Goal: Transaction & Acquisition: Obtain resource

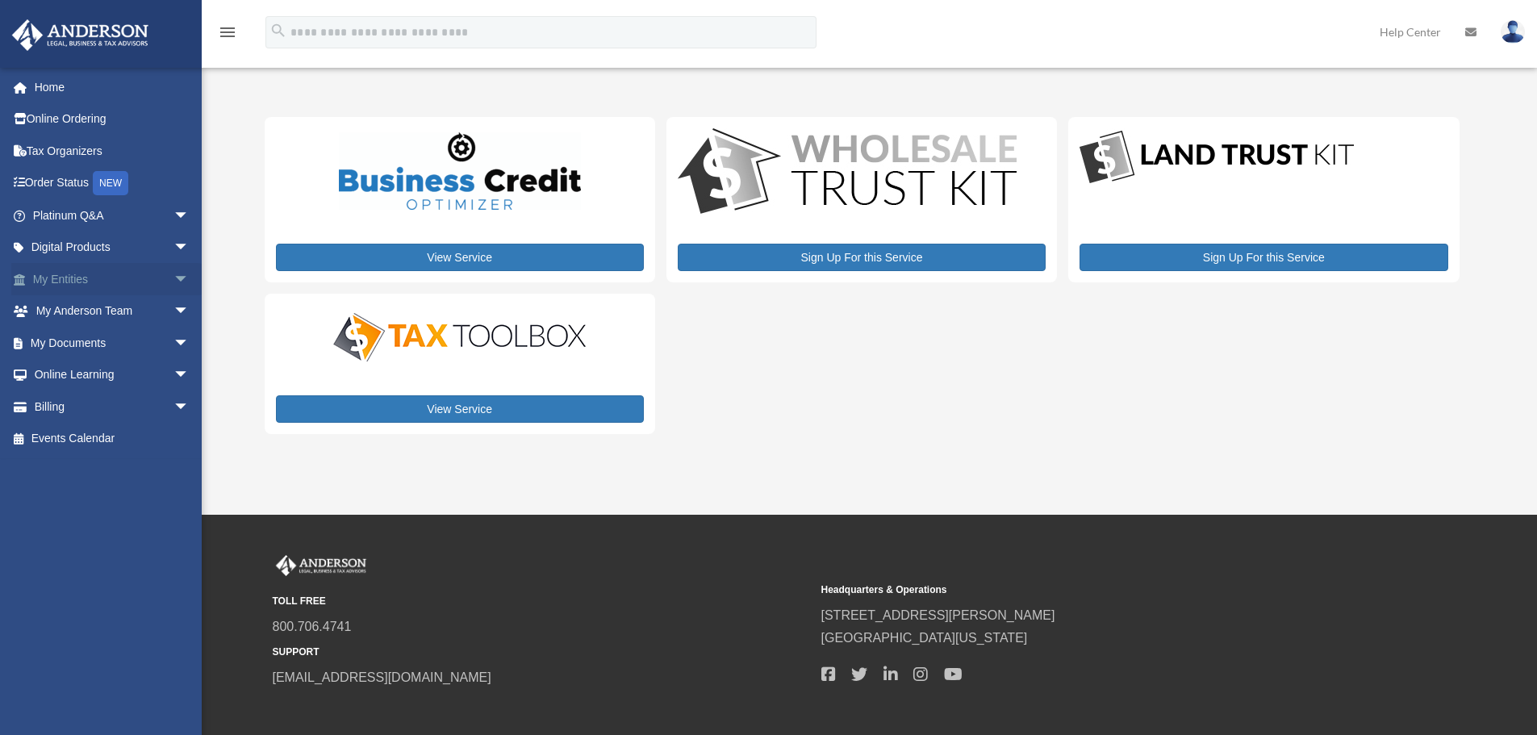
click at [173, 274] on span "arrow_drop_down" at bounding box center [189, 279] width 32 height 33
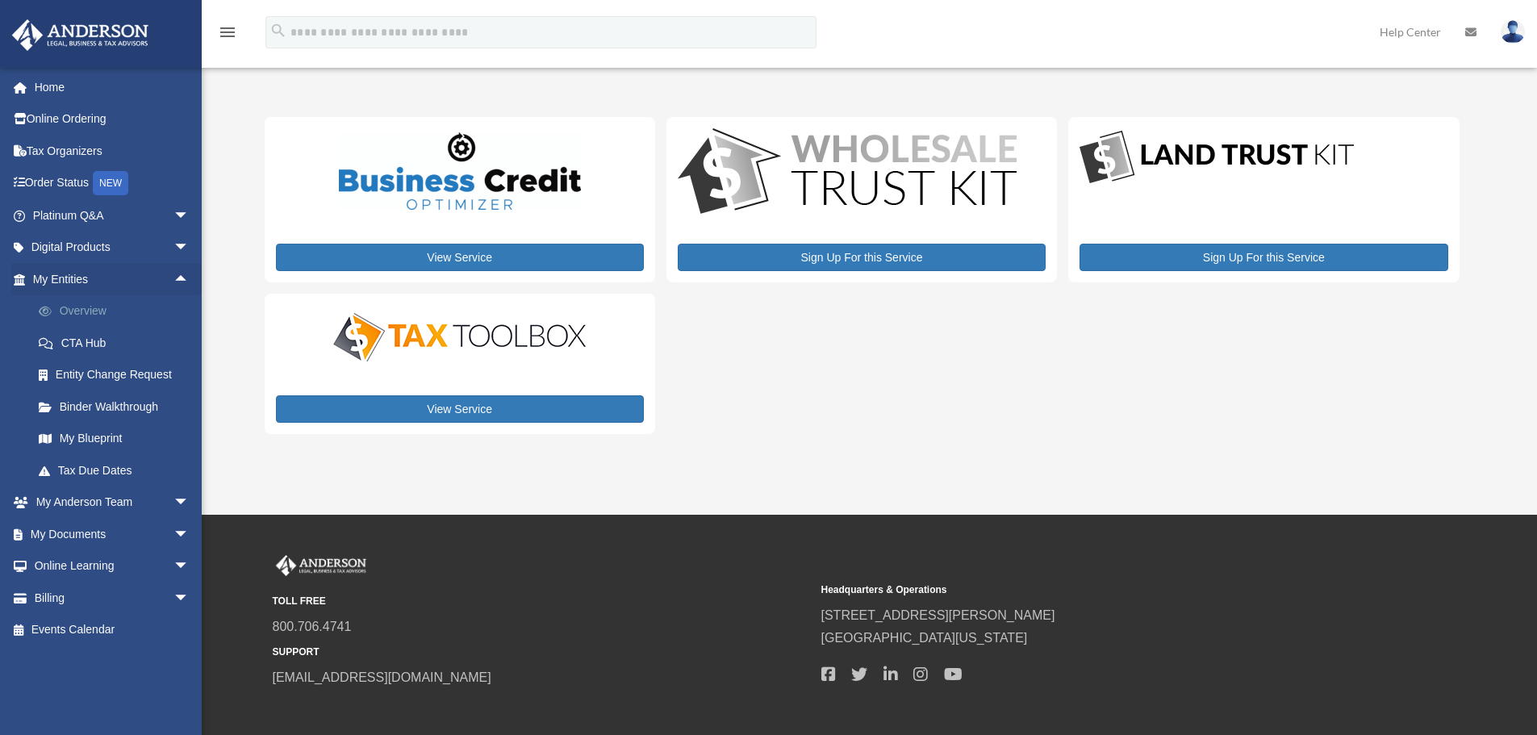
click at [75, 310] on link "Overview" at bounding box center [118, 311] width 191 height 32
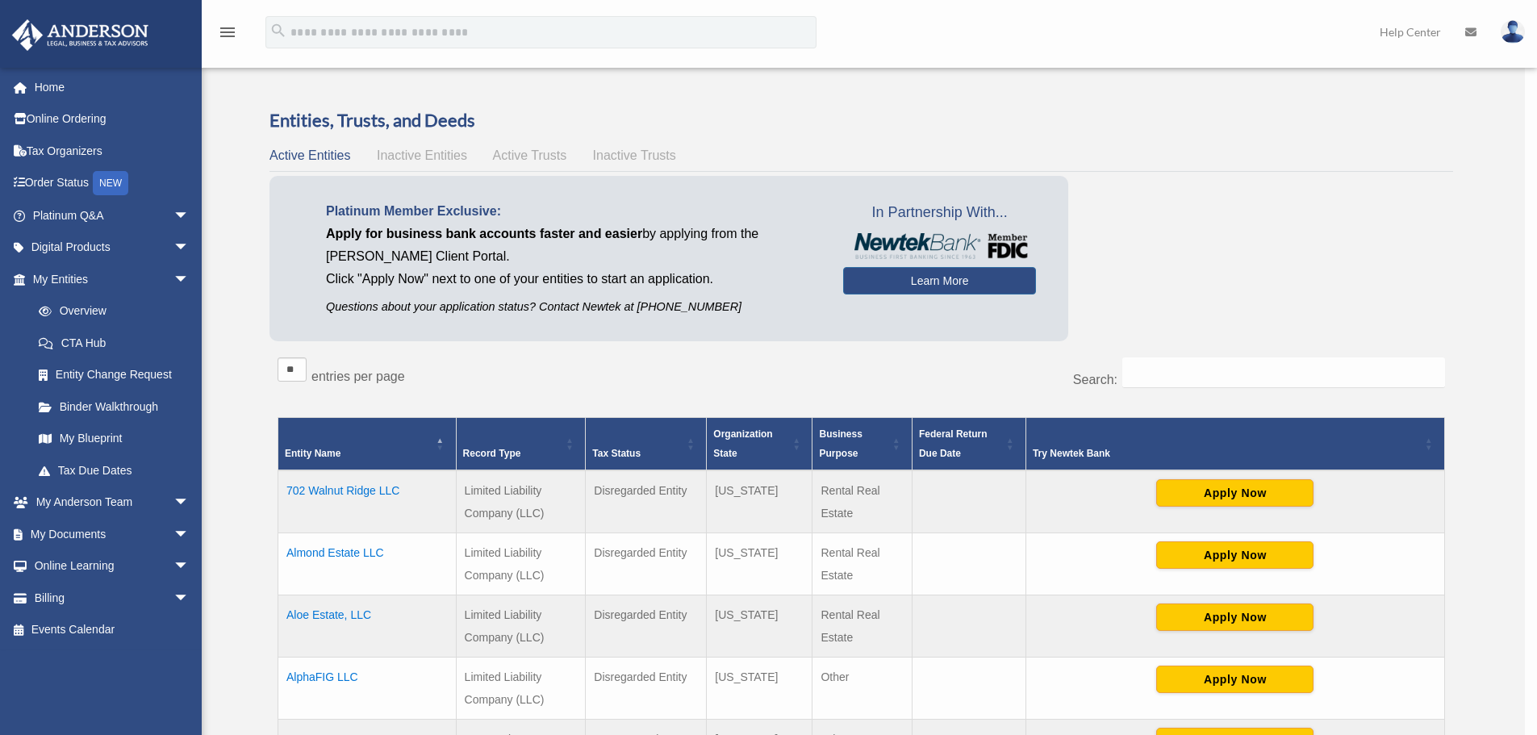
scroll to position [81, 0]
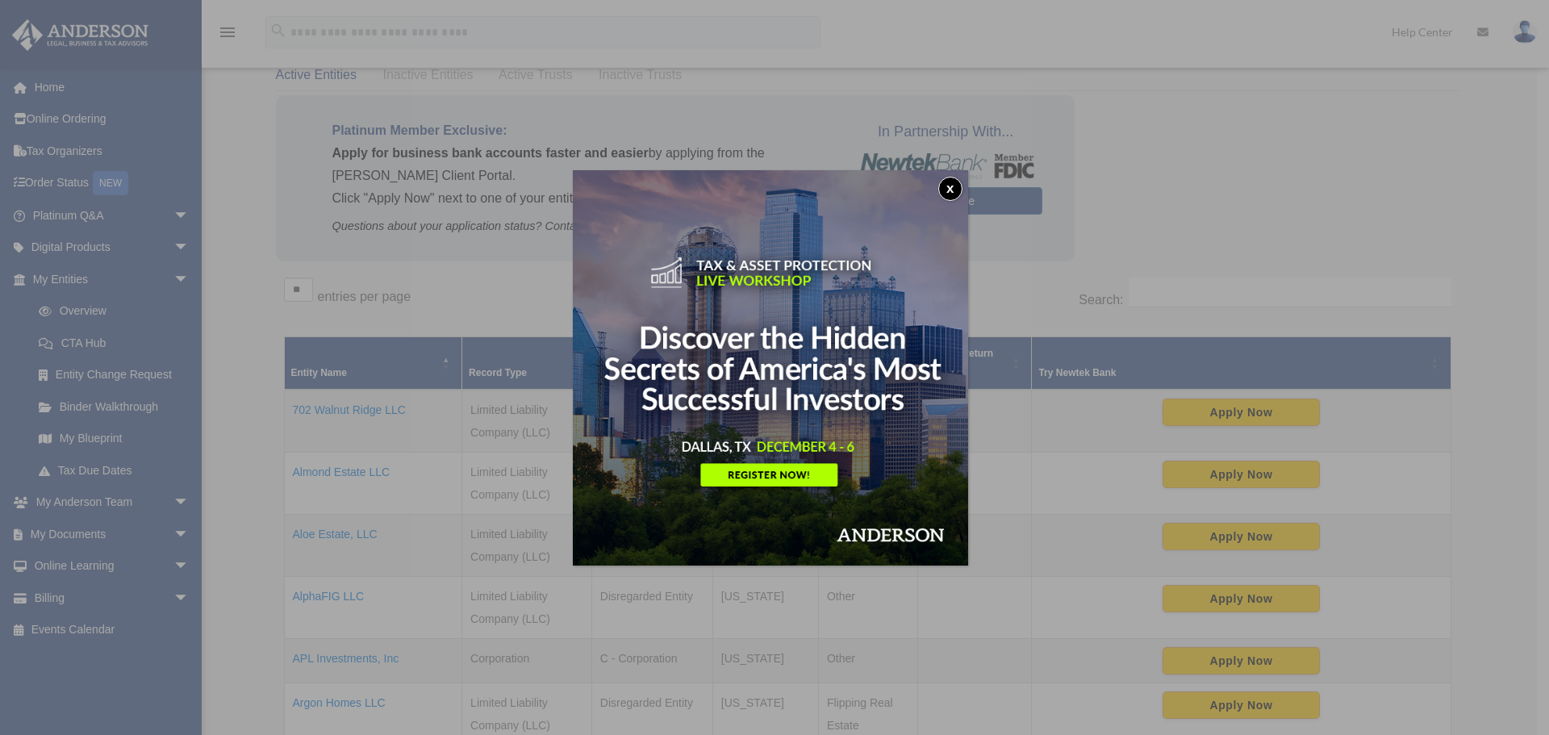
click at [954, 186] on button "x" at bounding box center [950, 189] width 24 height 24
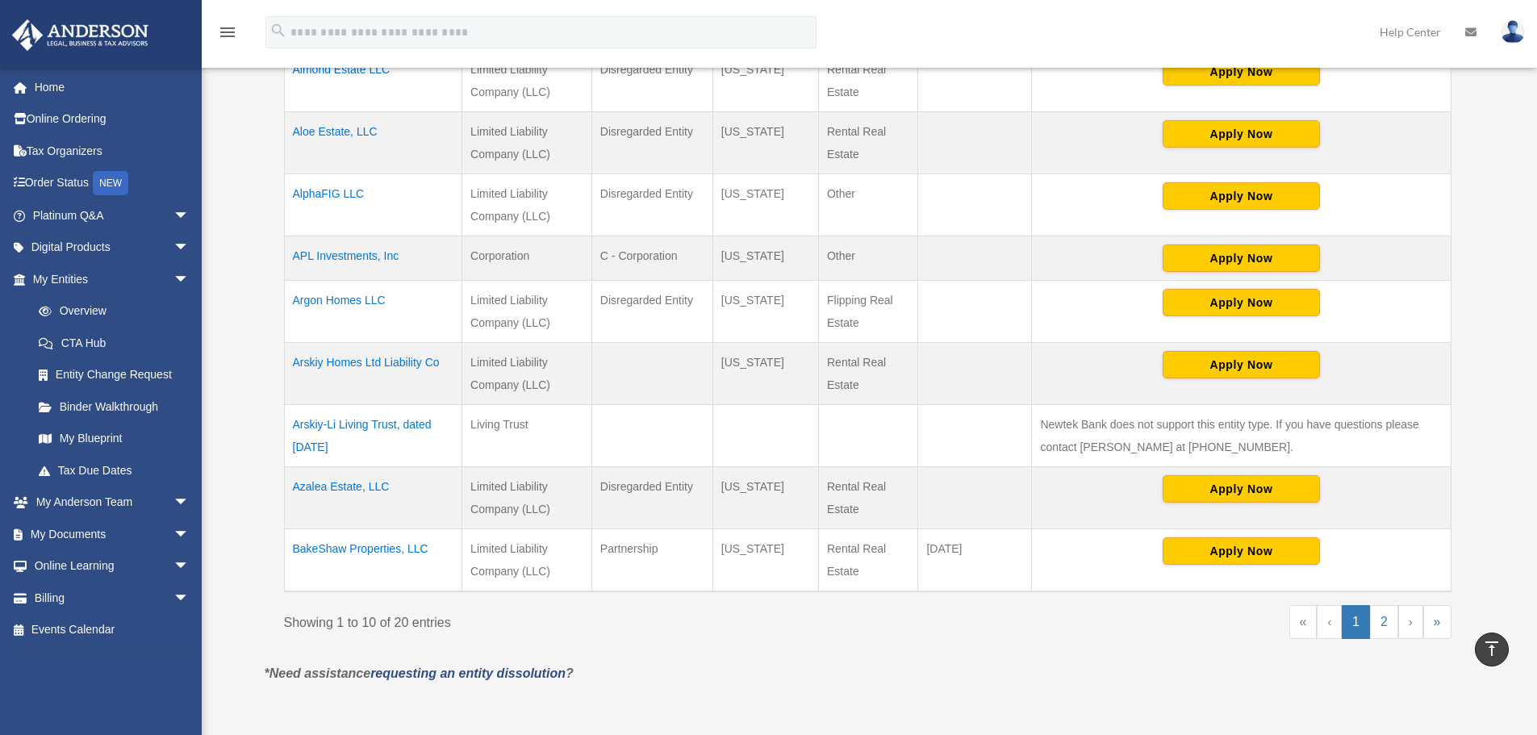
scroll to position [484, 0]
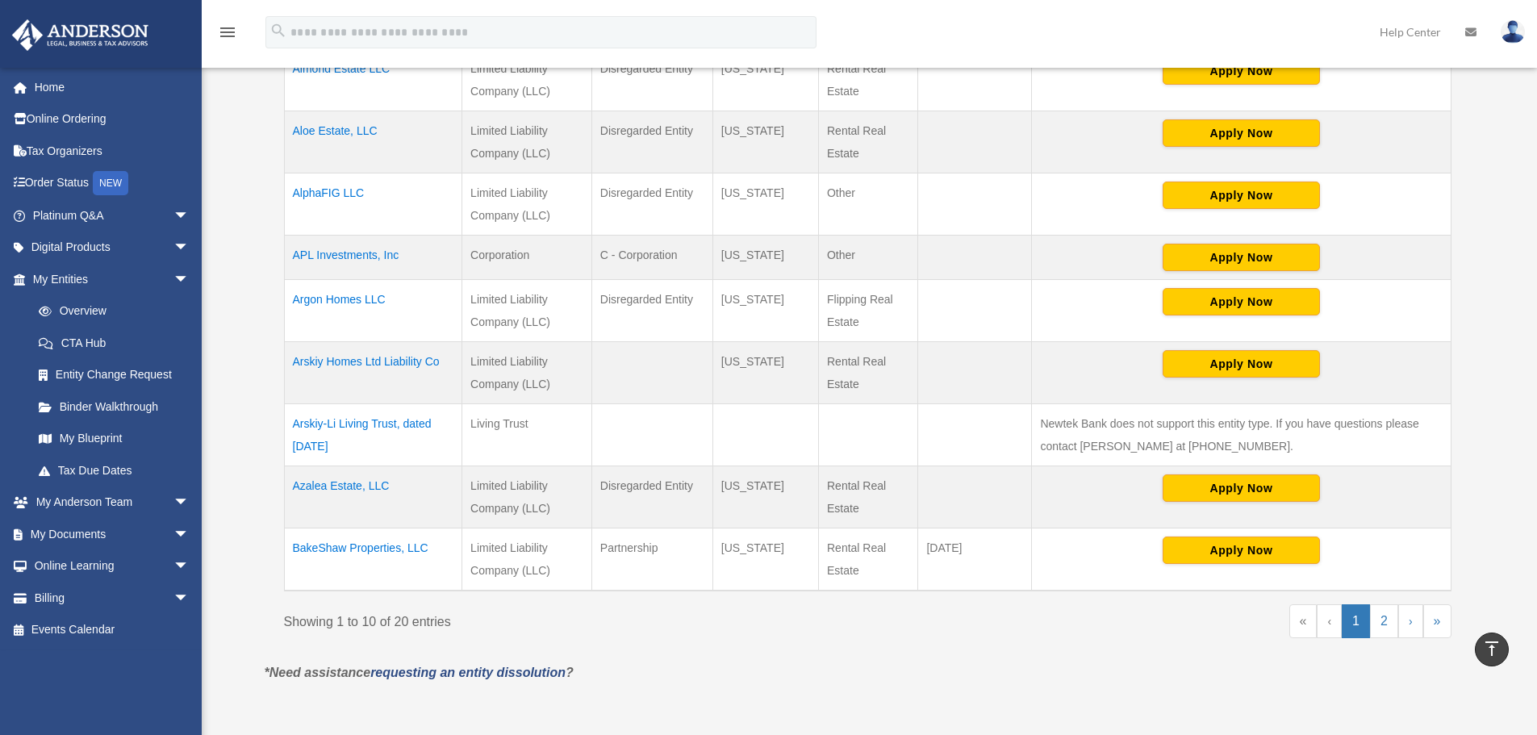
click at [349, 424] on td "Arskiy-Li Living Trust, dated December 16, 2022" at bounding box center [373, 435] width 178 height 62
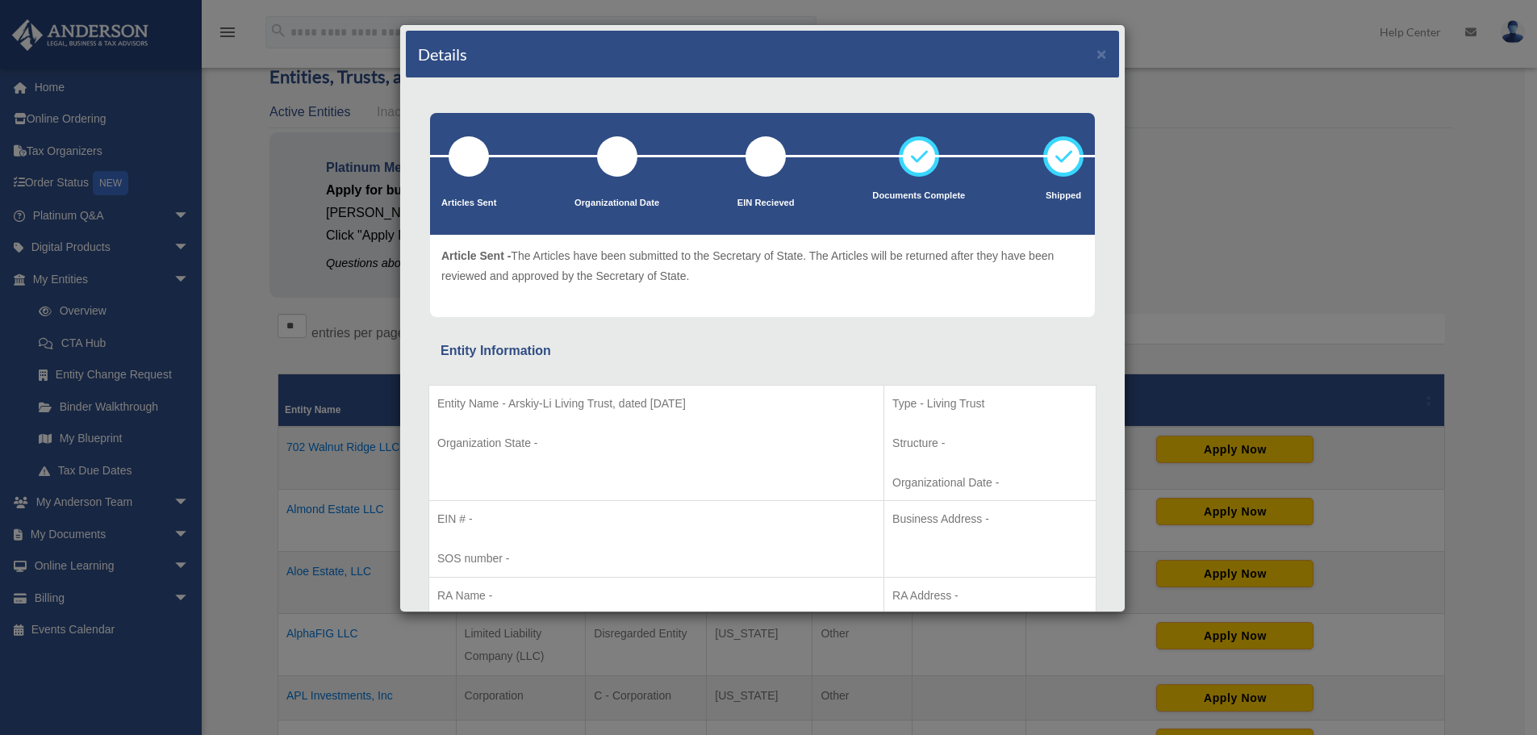
scroll to position [0, 0]
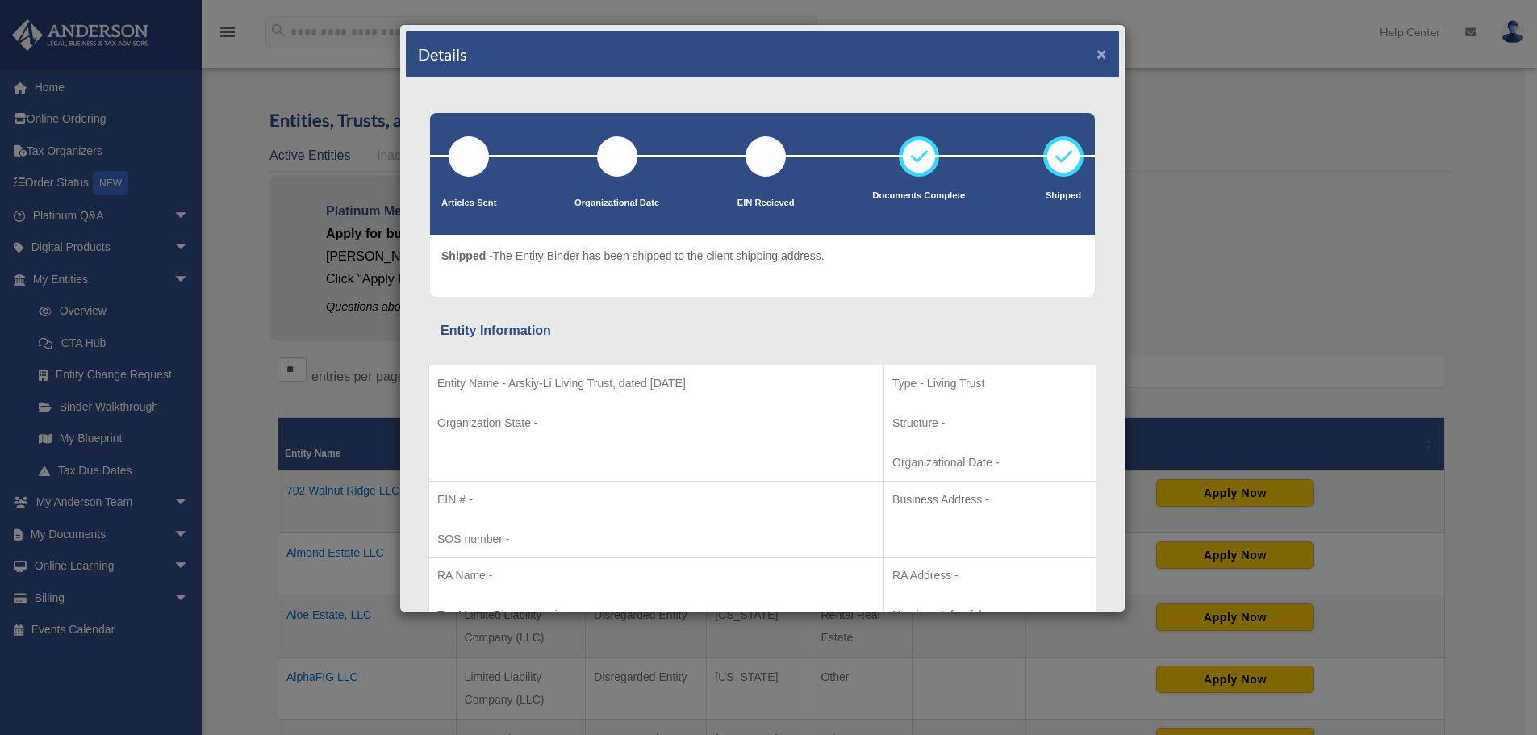
click at [1096, 51] on button "×" at bounding box center [1101, 53] width 10 height 17
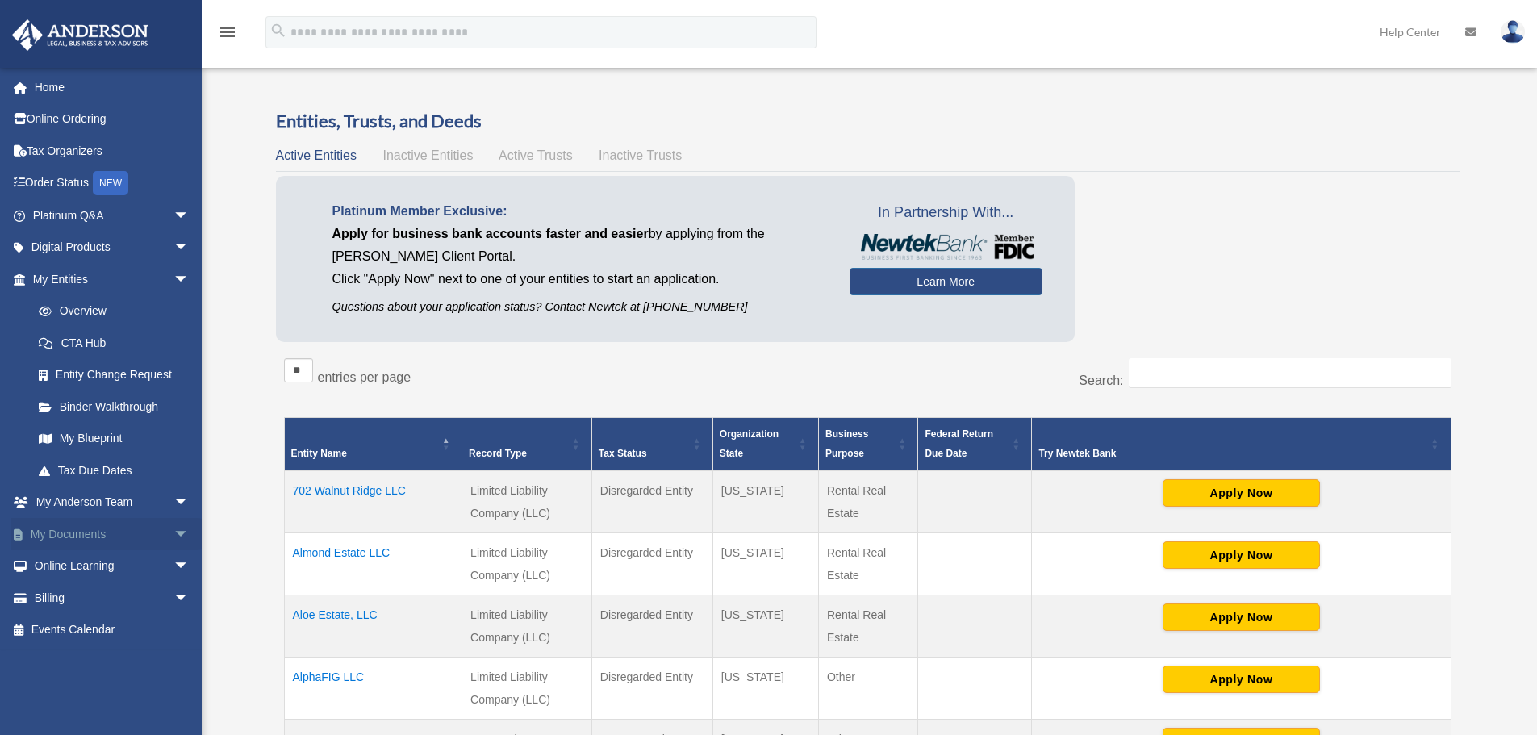
click at [173, 532] on span "arrow_drop_down" at bounding box center [189, 534] width 32 height 33
click at [63, 564] on link "Box" at bounding box center [118, 566] width 191 height 32
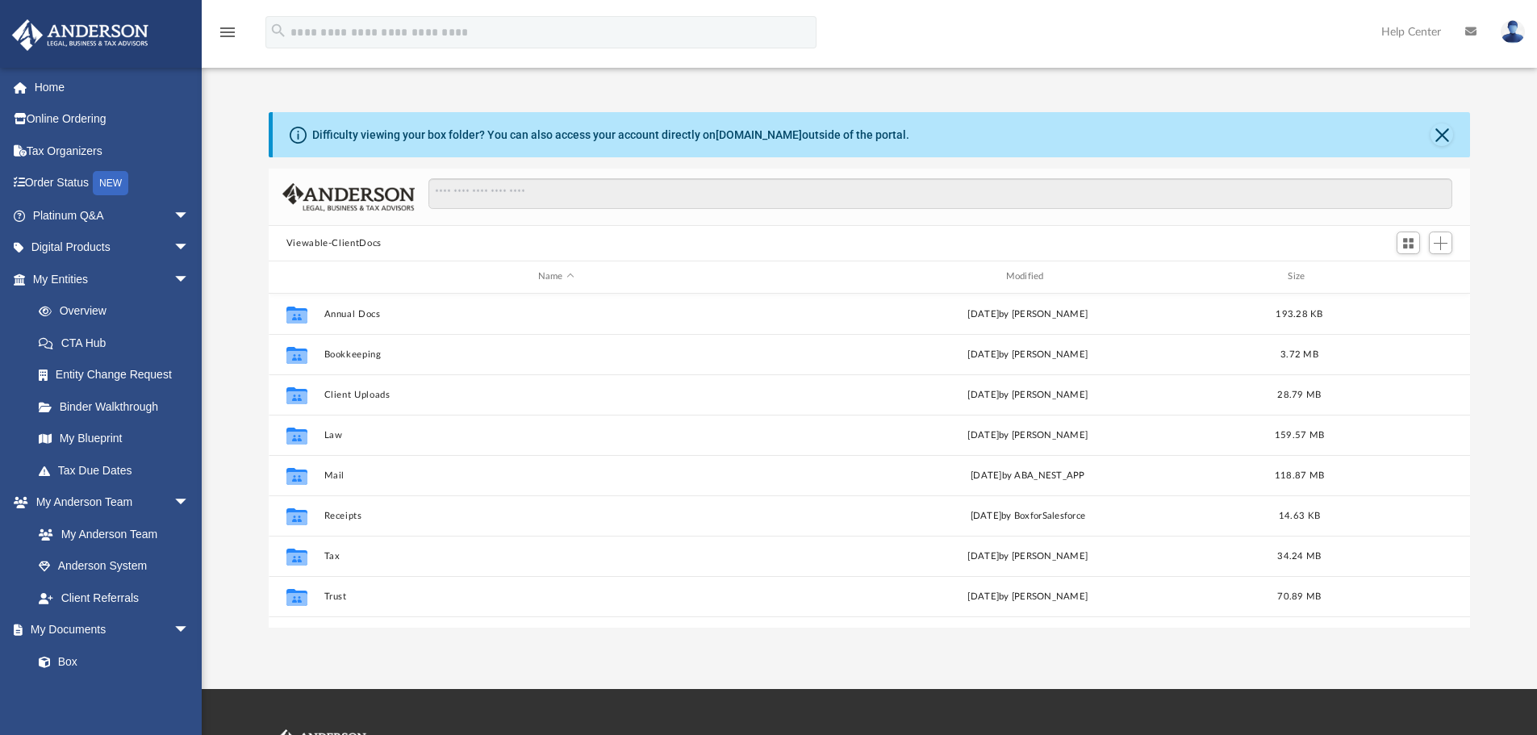
scroll to position [355, 1189]
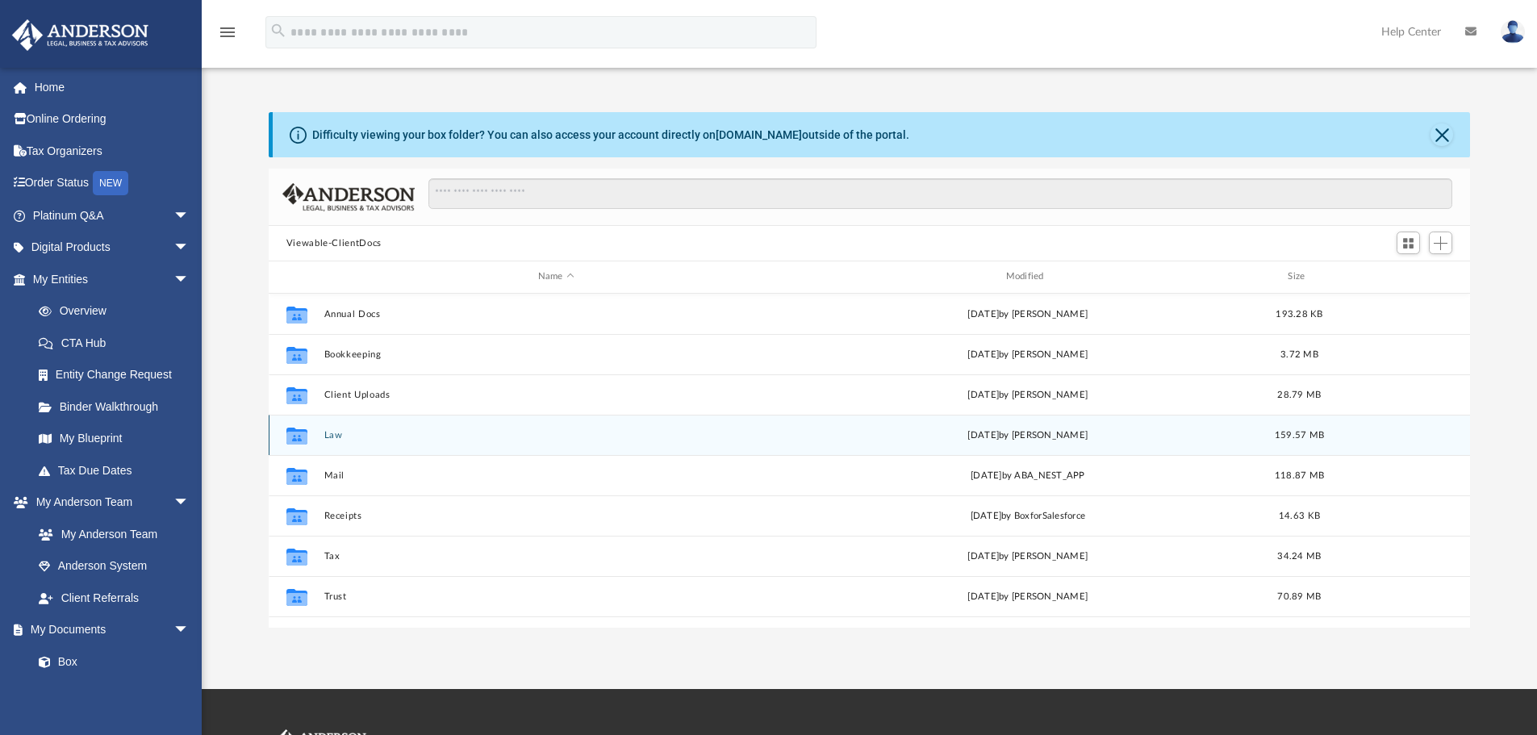
click at [332, 436] on button "Law" at bounding box center [556, 435] width 465 height 10
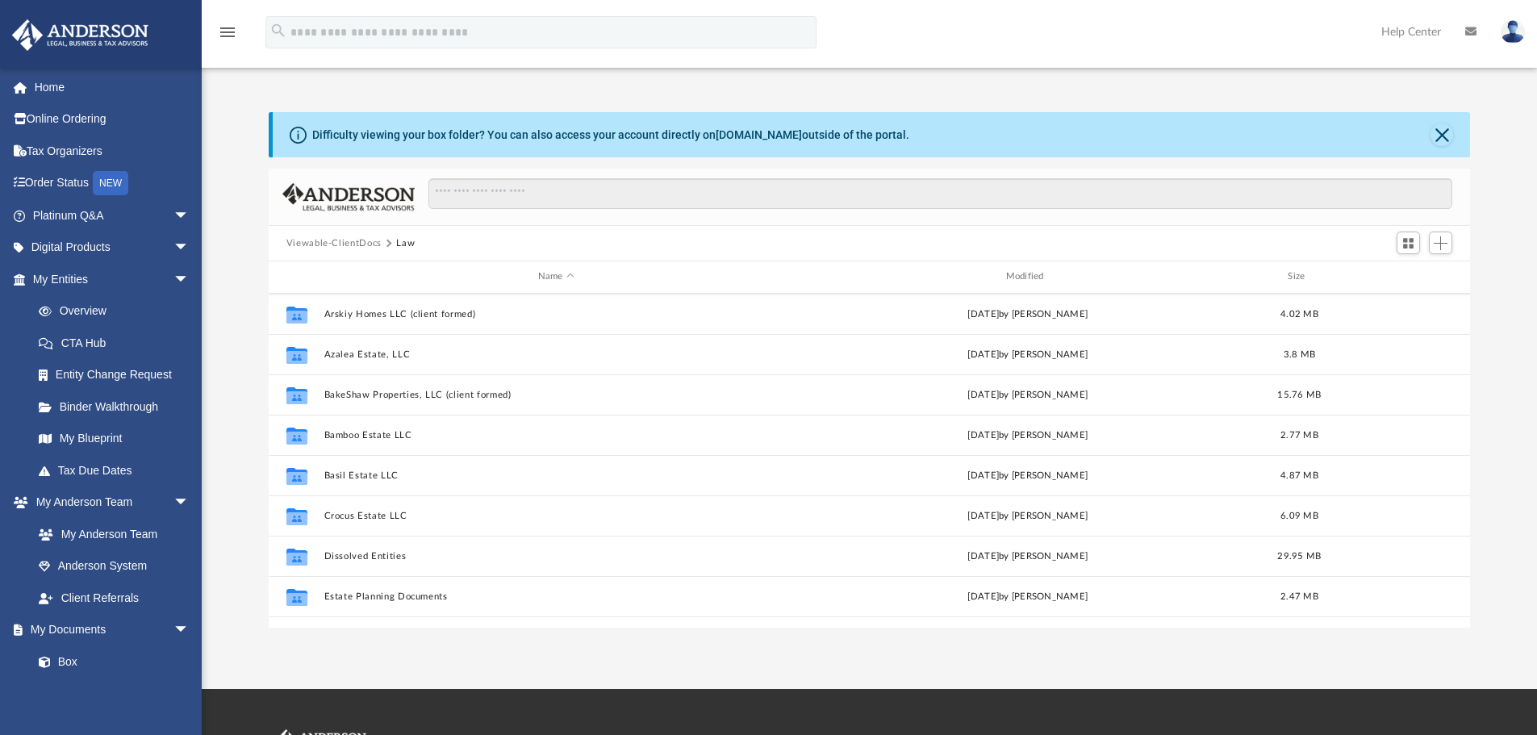
scroll to position [323, 0]
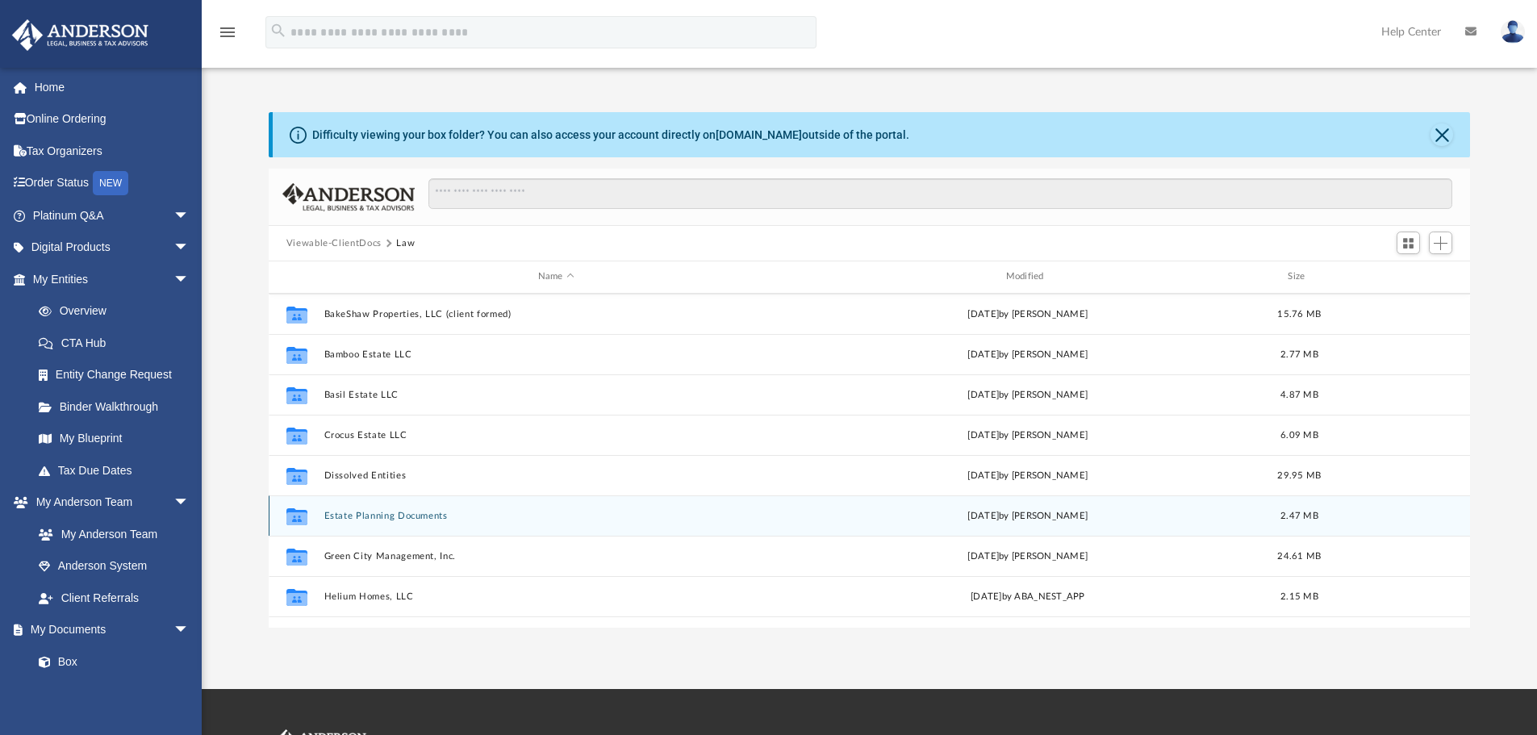
click at [378, 516] on button "Estate Planning Documents" at bounding box center [556, 516] width 465 height 10
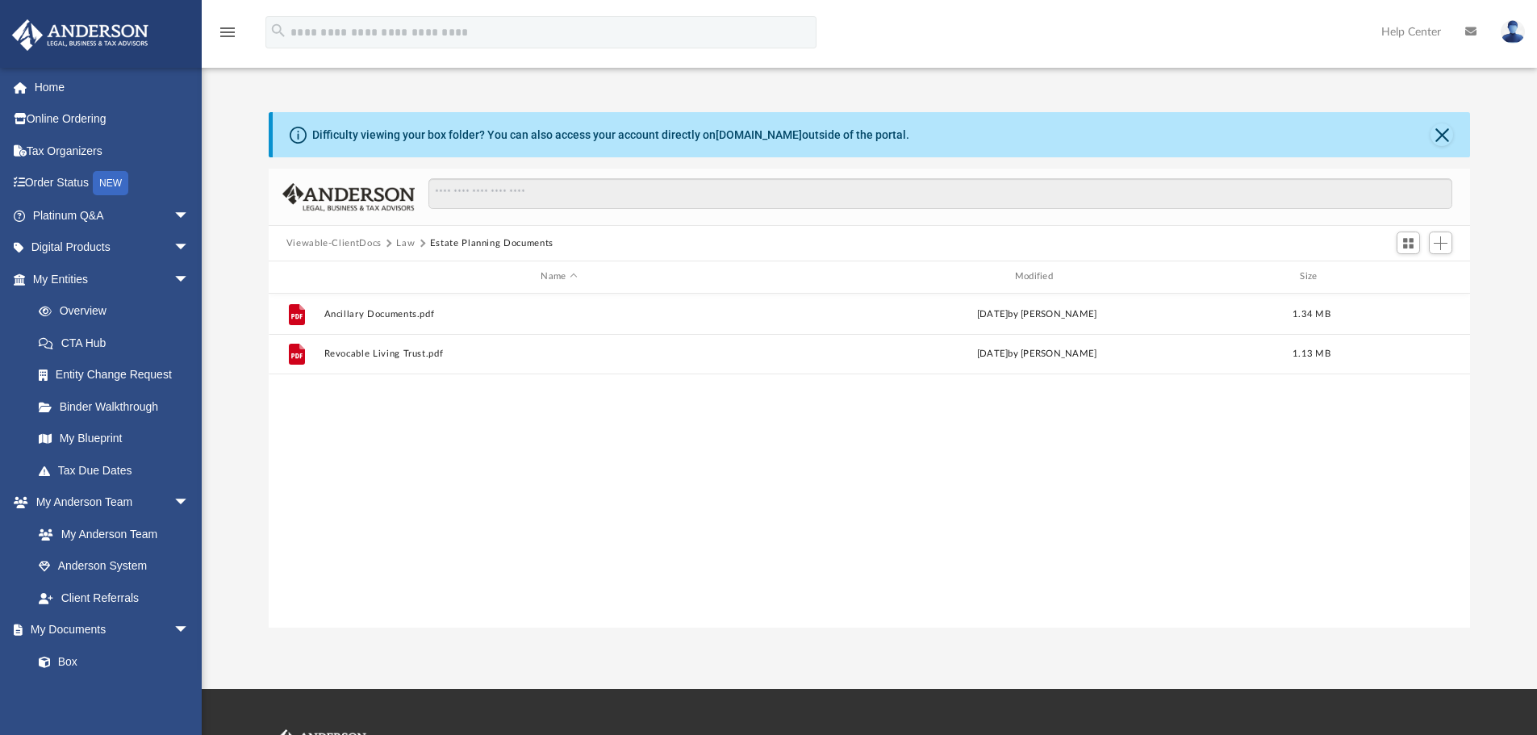
scroll to position [0, 0]
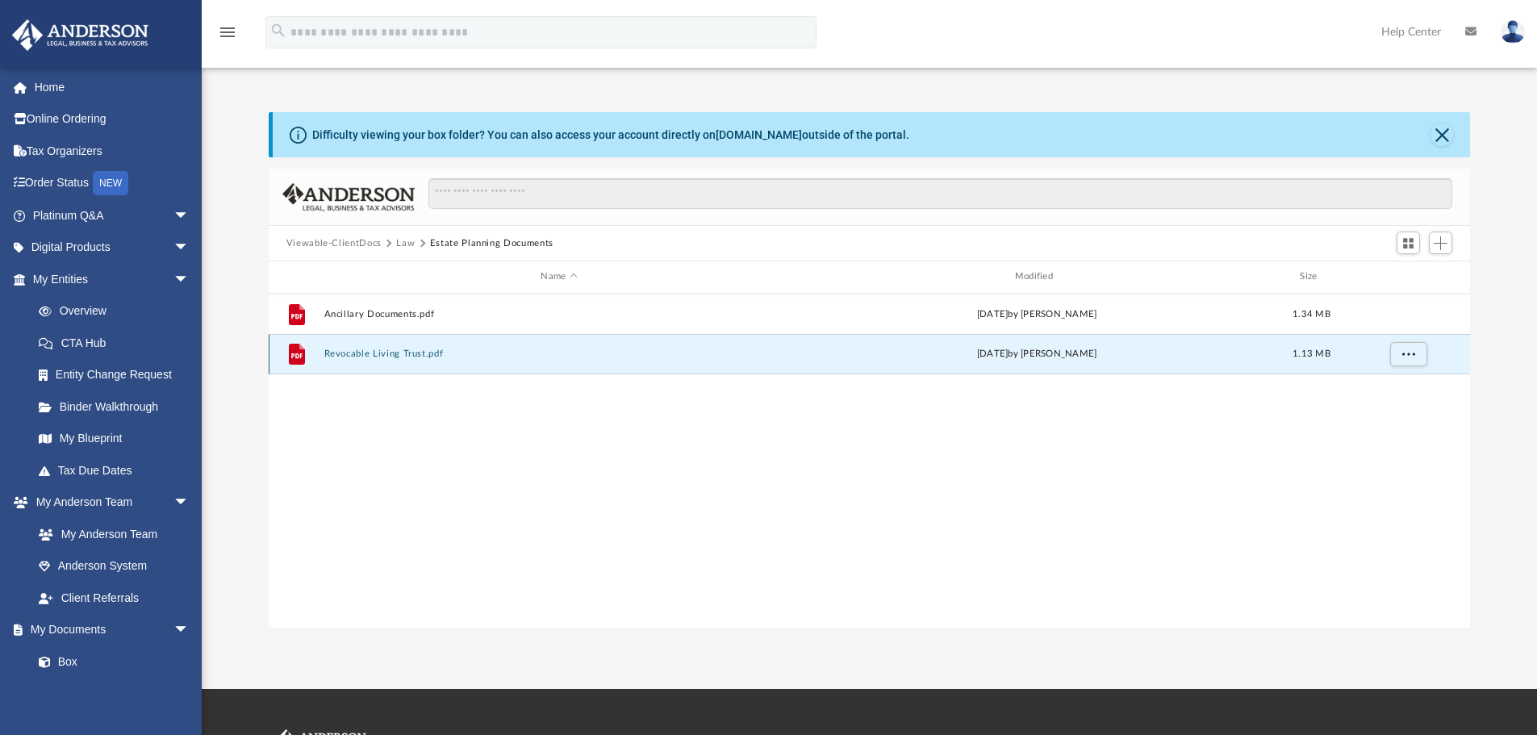
click at [374, 355] on button "Revocable Living Trust.pdf" at bounding box center [559, 354] width 470 height 10
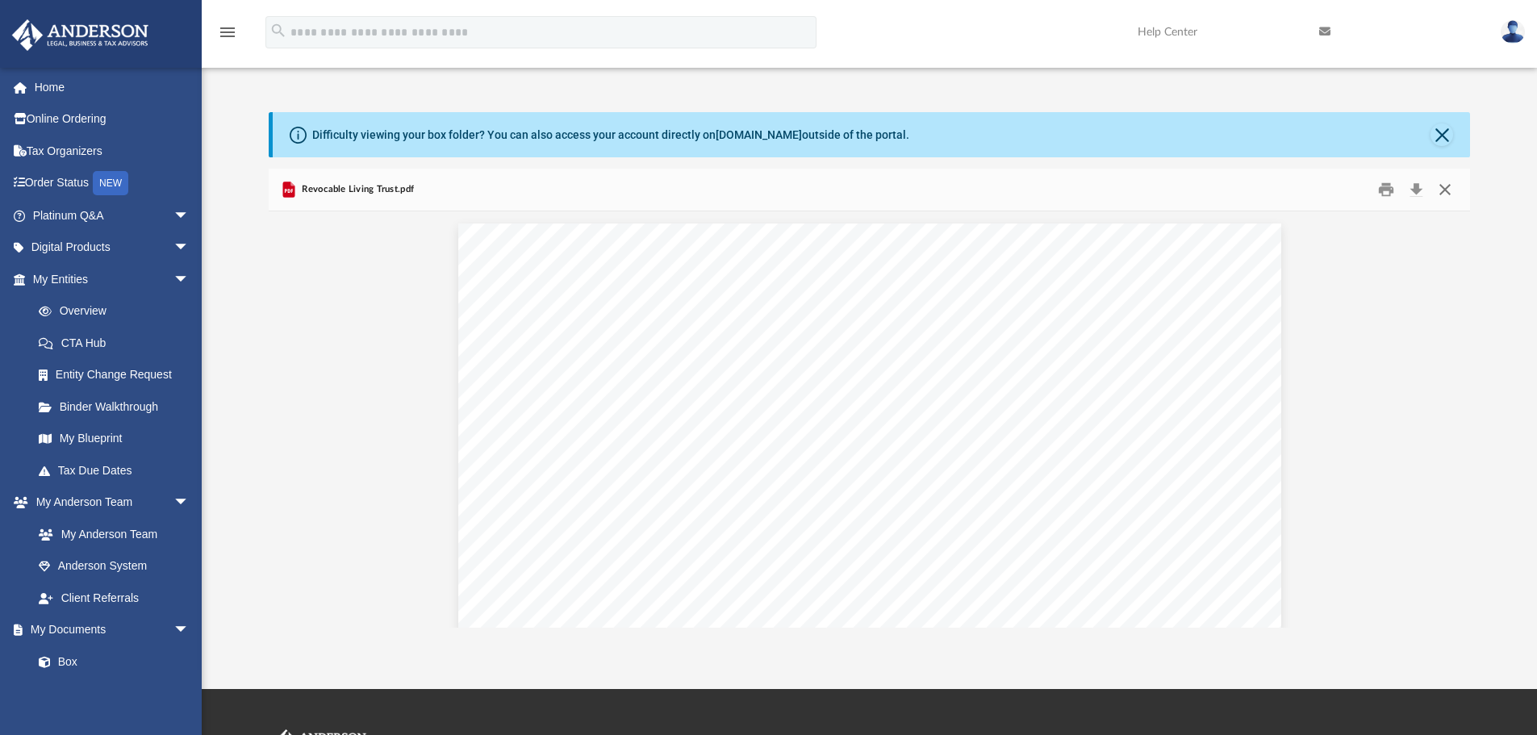
click at [1447, 189] on button "Close" at bounding box center [1444, 189] width 29 height 25
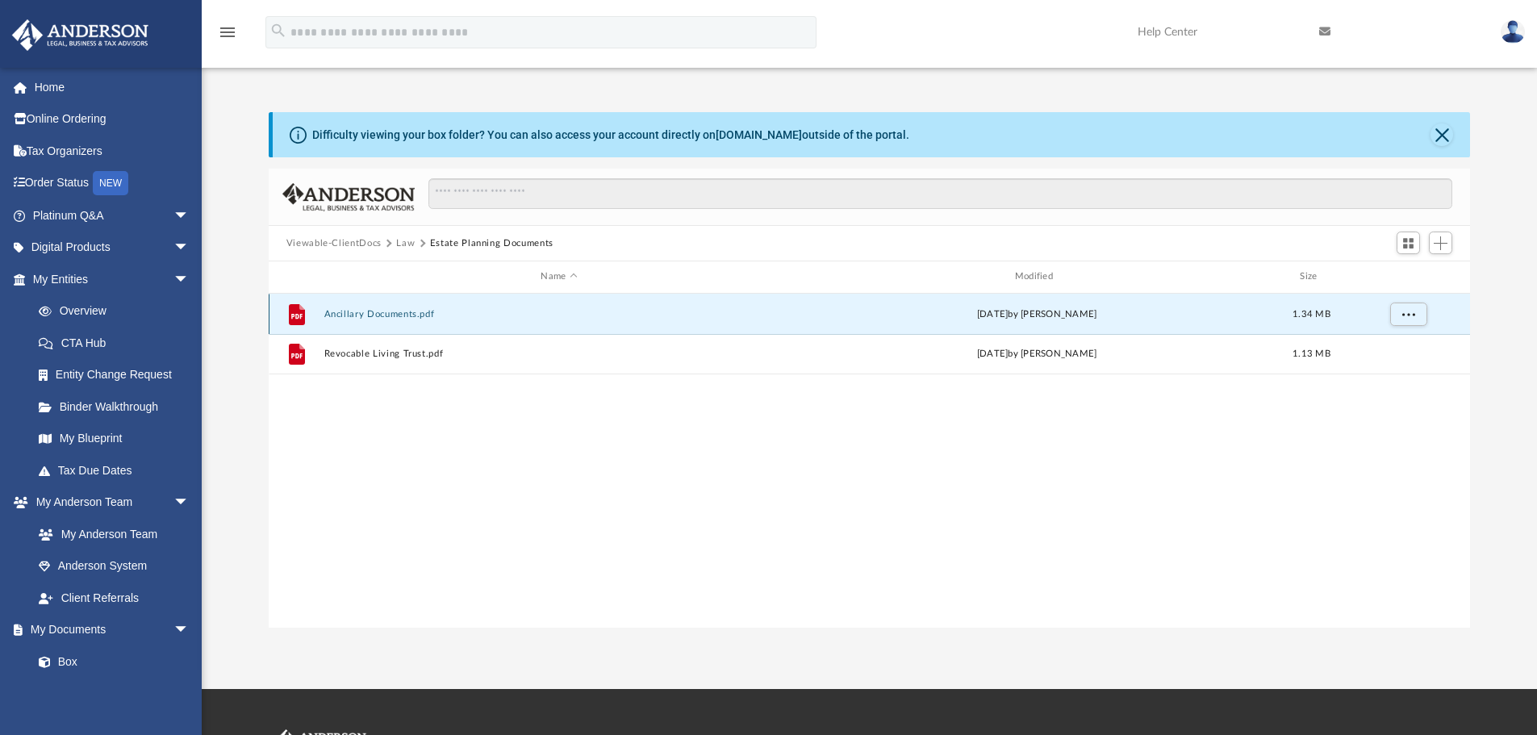
click at [377, 312] on button "Ancillary Documents.pdf" at bounding box center [559, 314] width 470 height 10
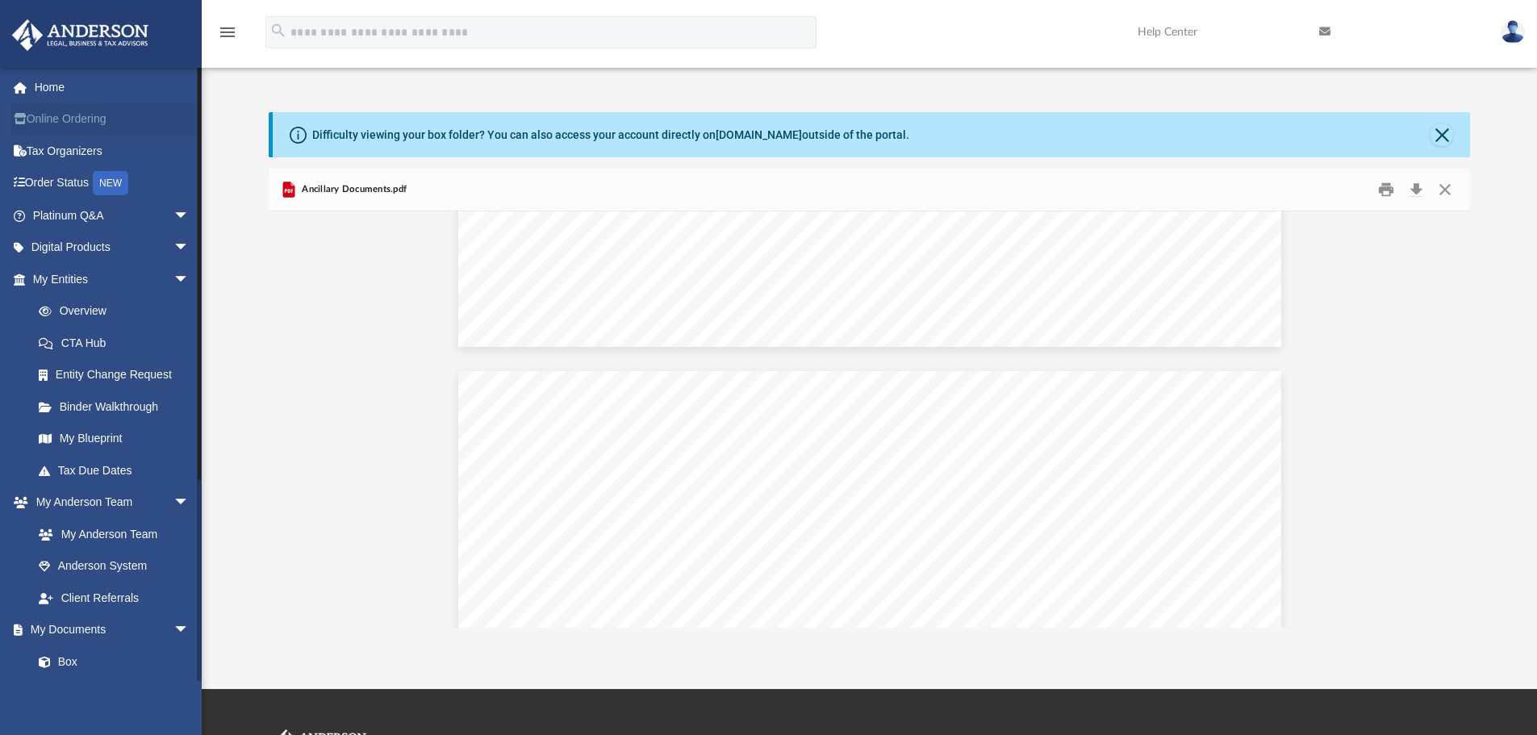
scroll to position [15080, 0]
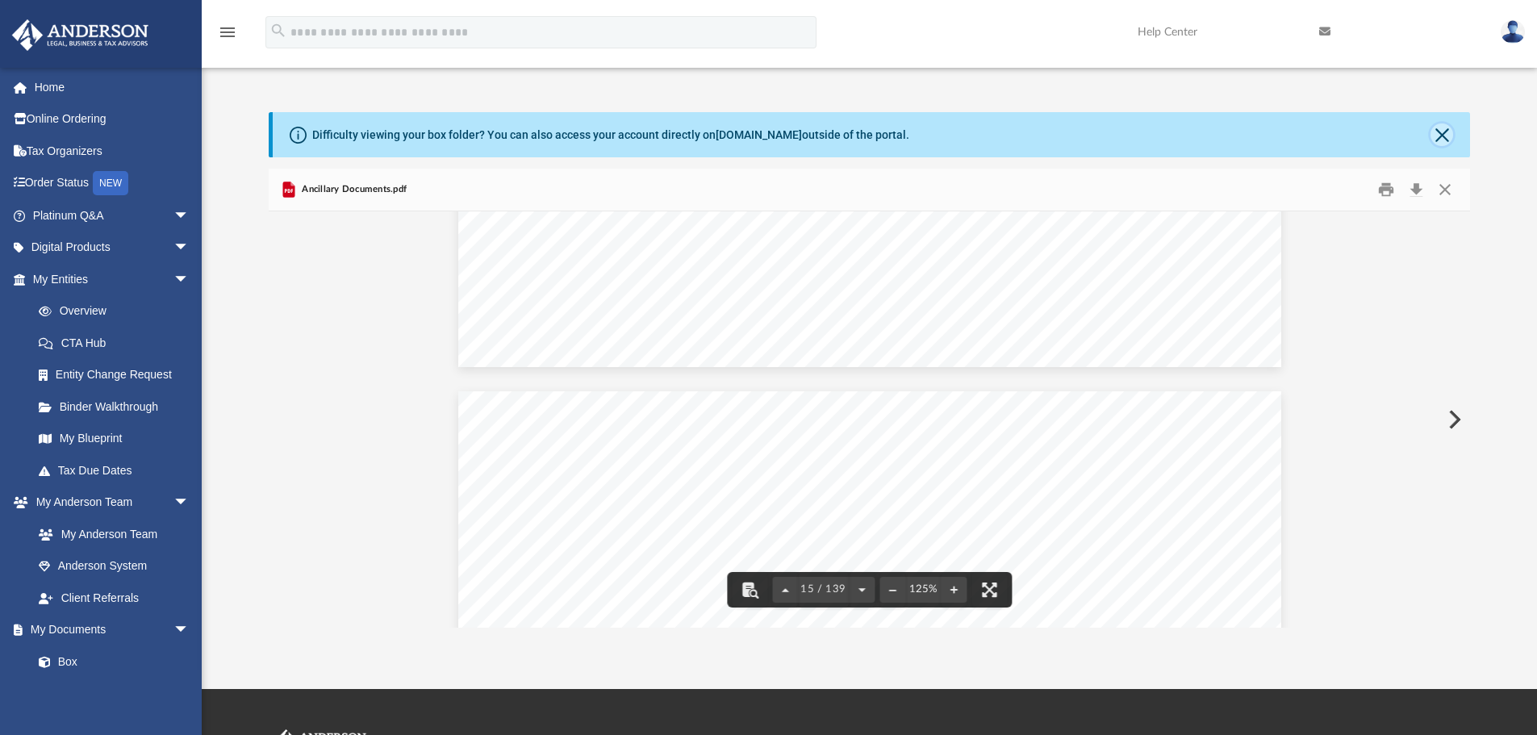
click at [1440, 132] on button "Close" at bounding box center [1441, 134] width 23 height 23
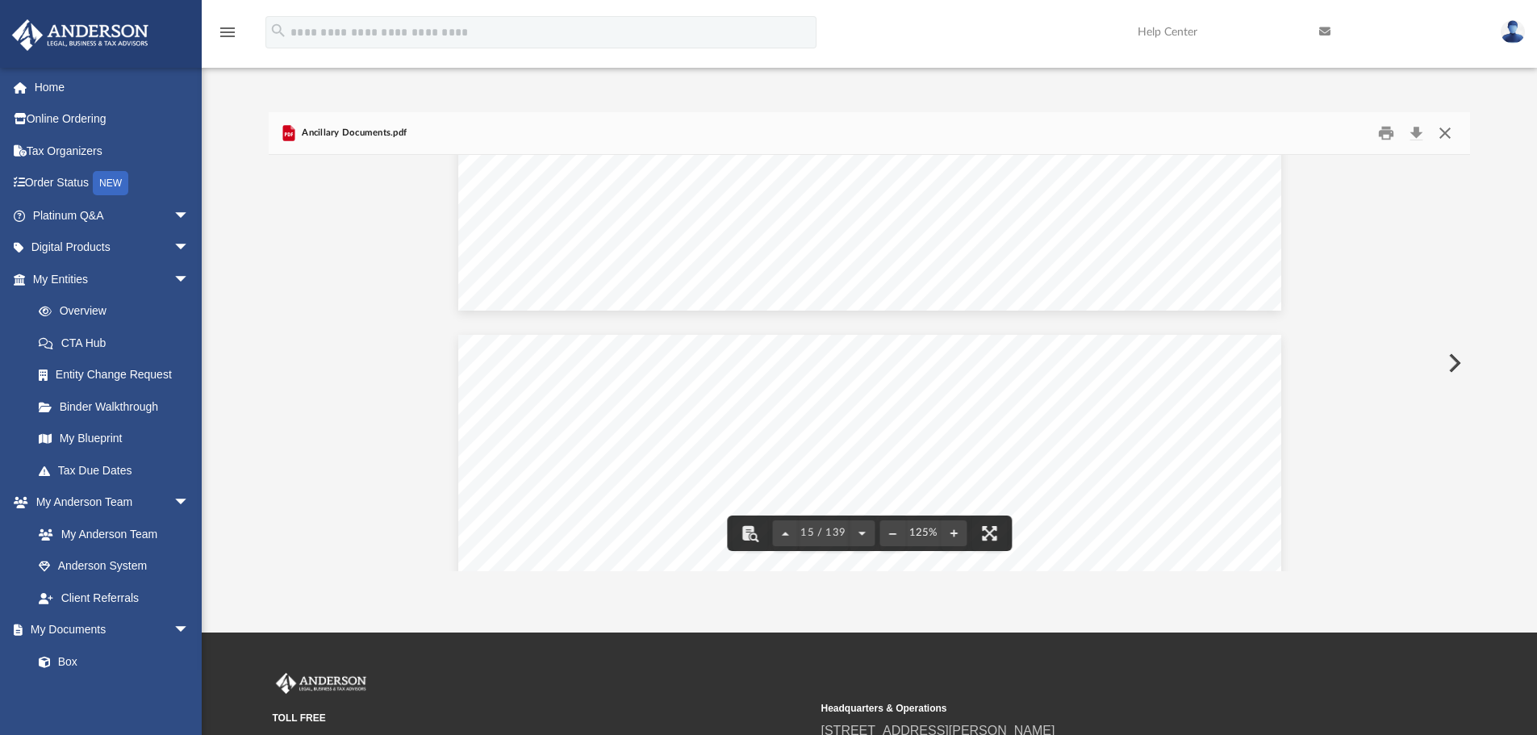
click at [1446, 129] on button "Close" at bounding box center [1444, 133] width 29 height 25
